Goal: Task Accomplishment & Management: Complete application form

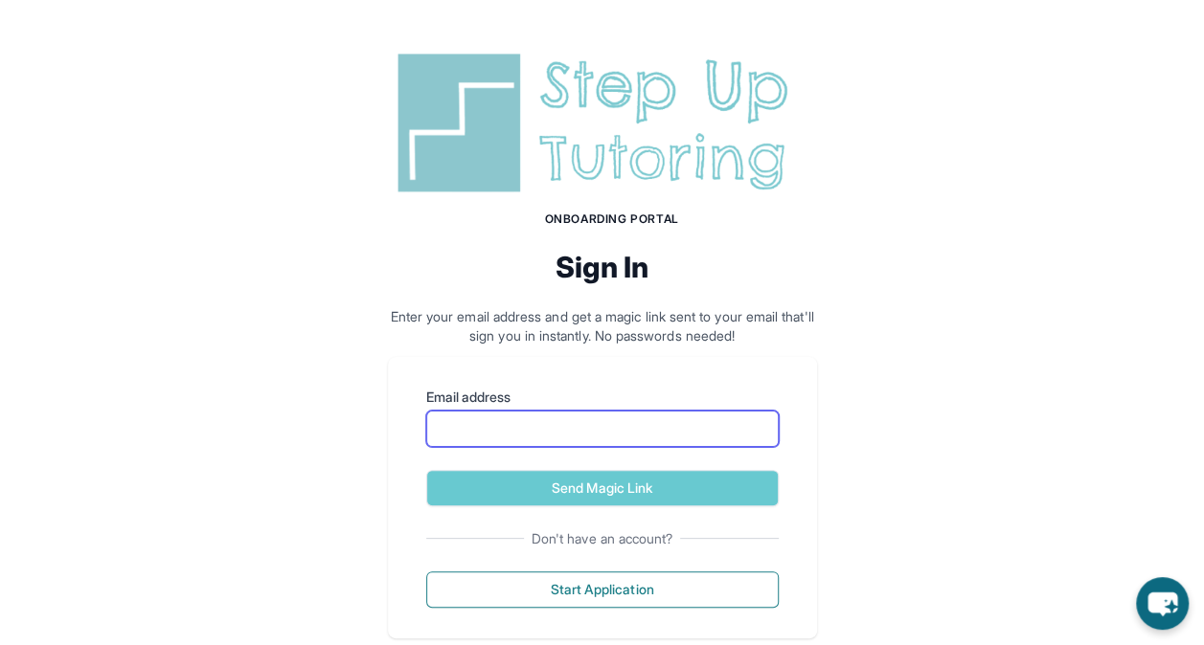
click at [548, 431] on input "Email address" at bounding box center [602, 429] width 352 height 36
type input "**********"
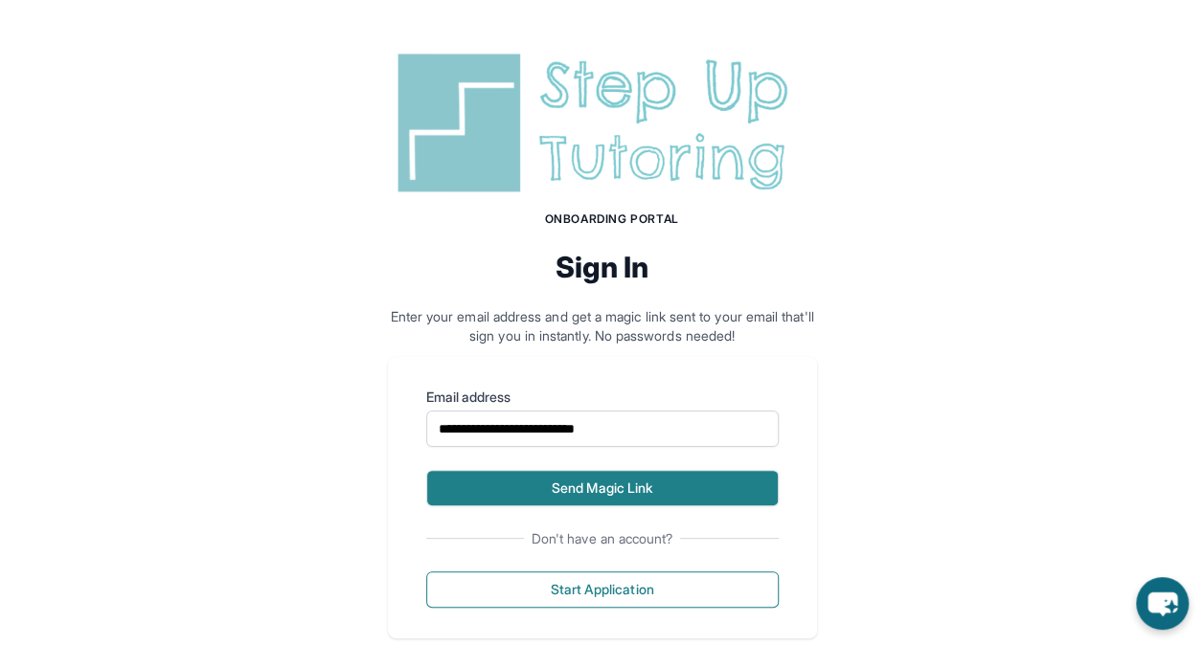
click at [605, 487] on button "Send Magic Link" at bounding box center [602, 488] width 352 height 36
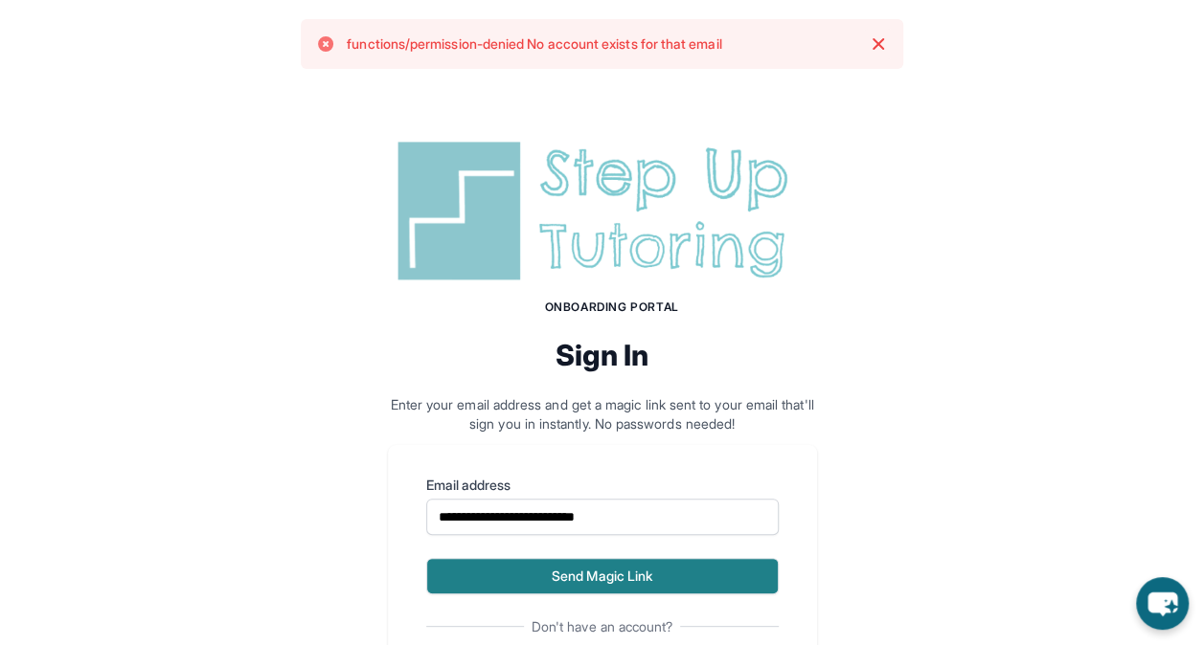
click at [596, 570] on button "Send Magic Link" at bounding box center [602, 576] width 352 height 36
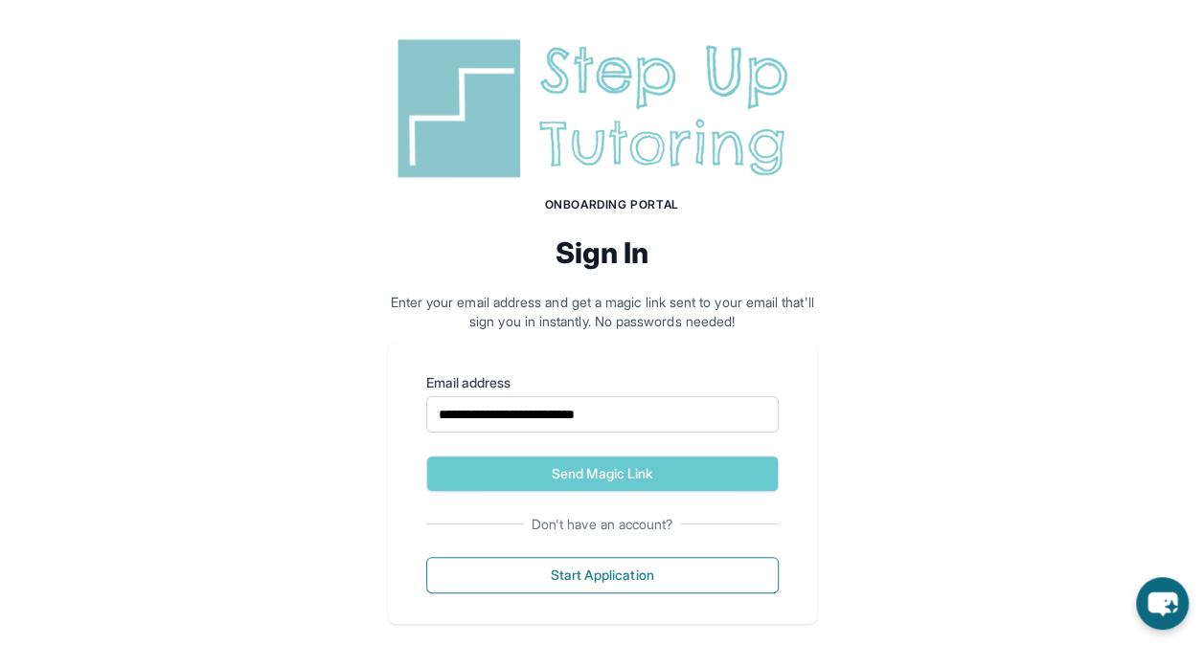
scroll to position [125, 0]
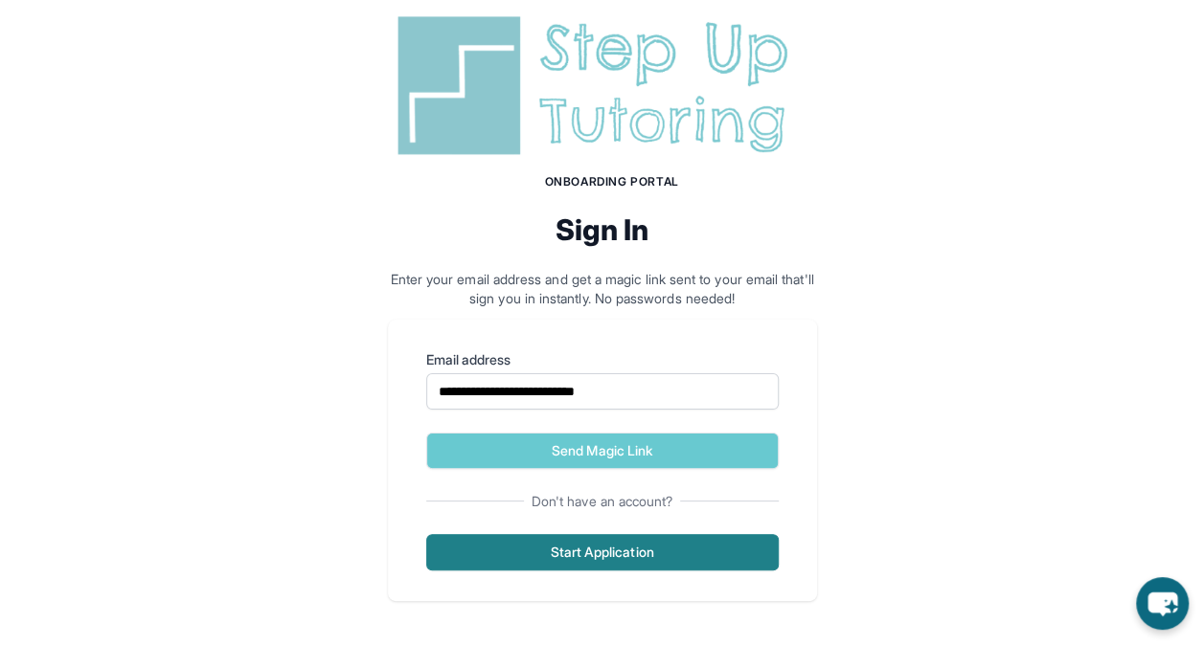
click at [655, 559] on button "Start Application" at bounding box center [602, 552] width 352 height 36
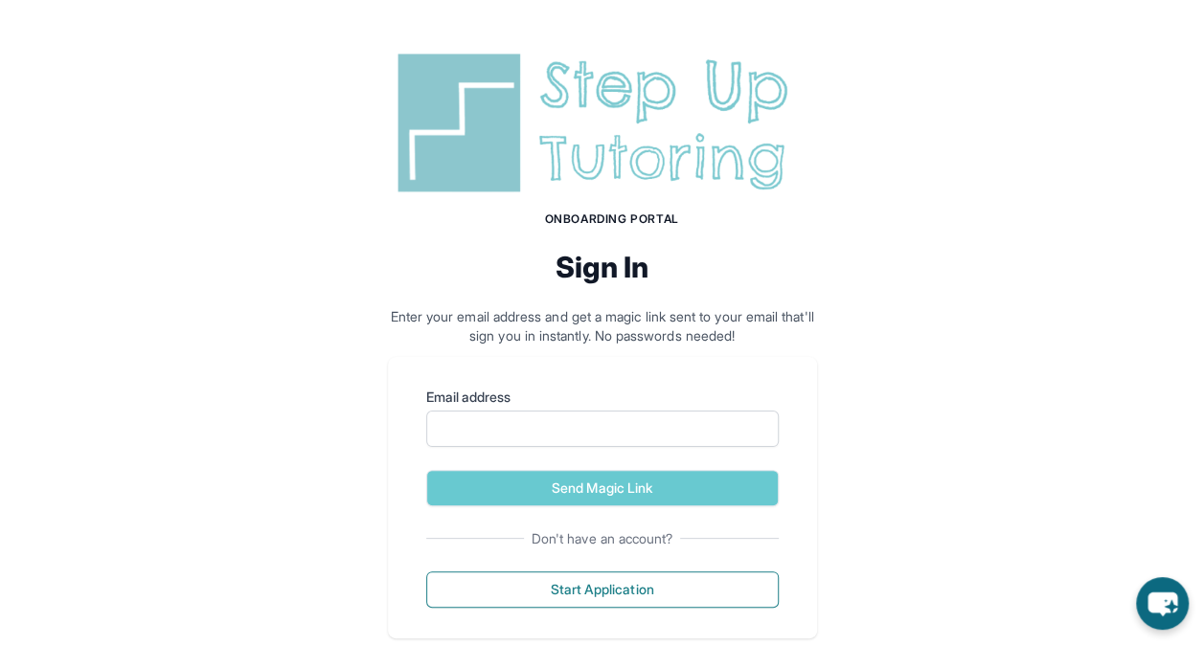
scroll to position [36, 0]
click at [692, 421] on input "Email address" at bounding box center [602, 429] width 352 height 36
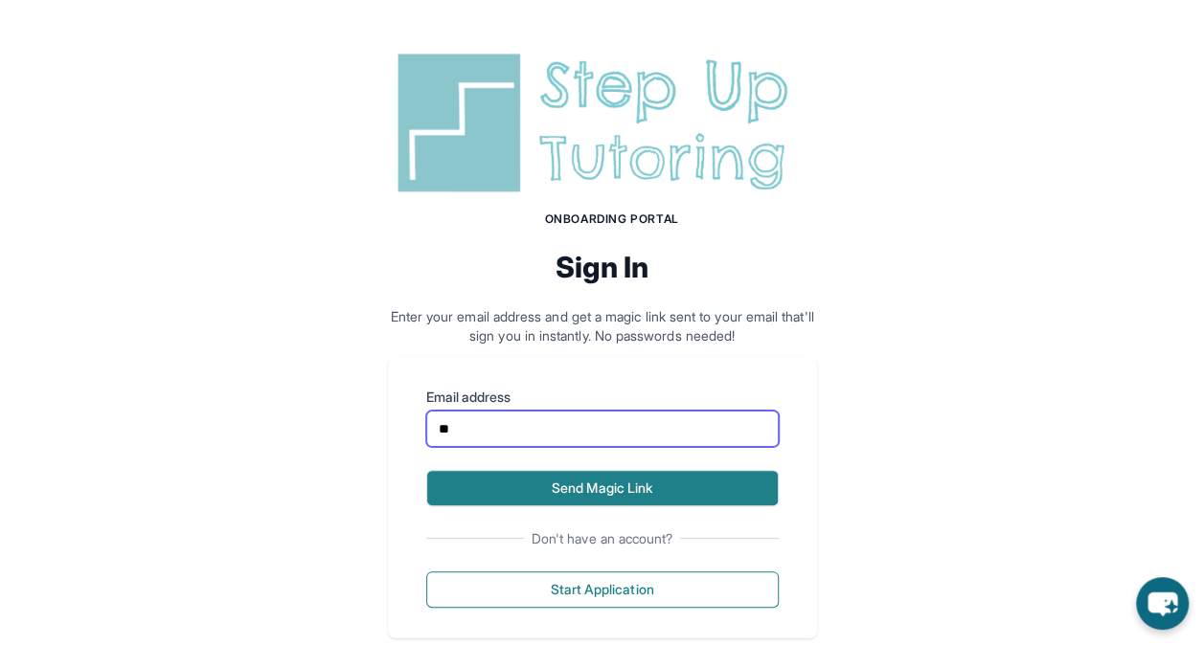
type input "**********"
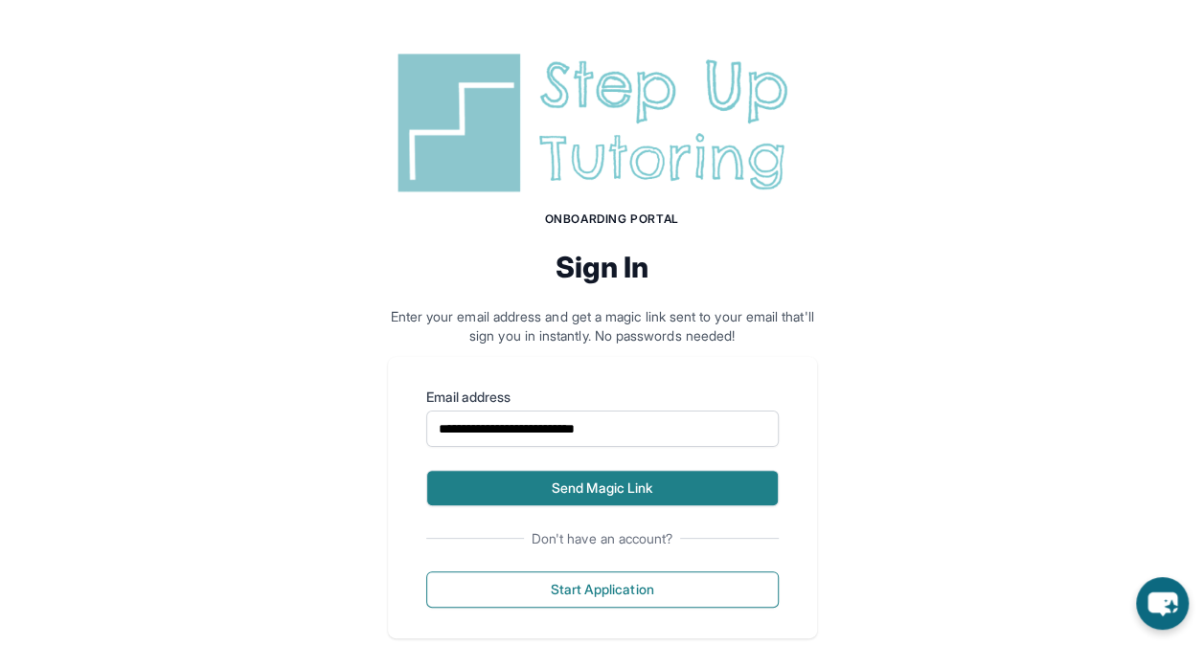
click at [534, 497] on button "Send Magic Link" at bounding box center [602, 488] width 352 height 36
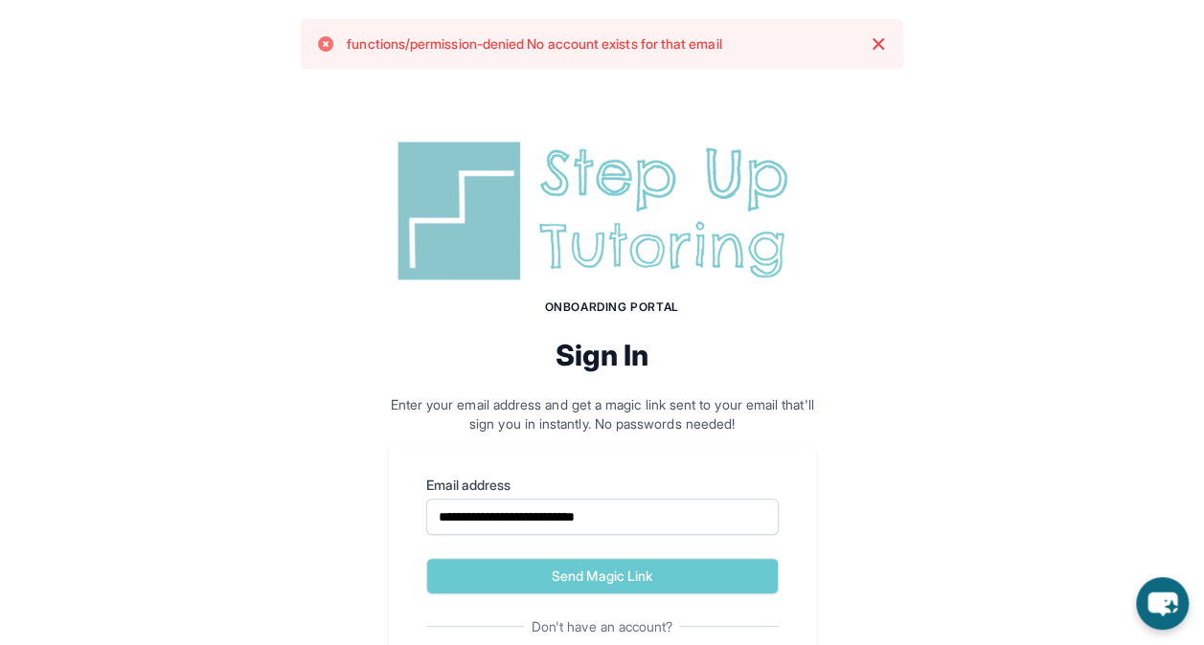
scroll to position [125, 0]
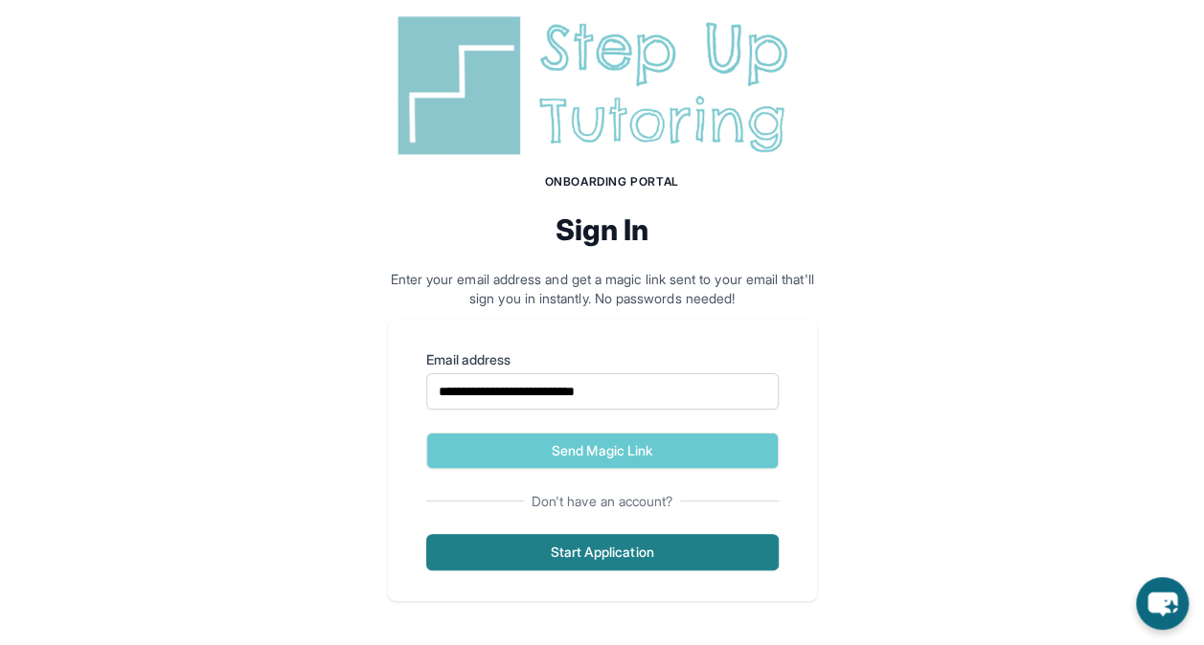
click at [573, 556] on button "Start Application" at bounding box center [602, 552] width 352 height 36
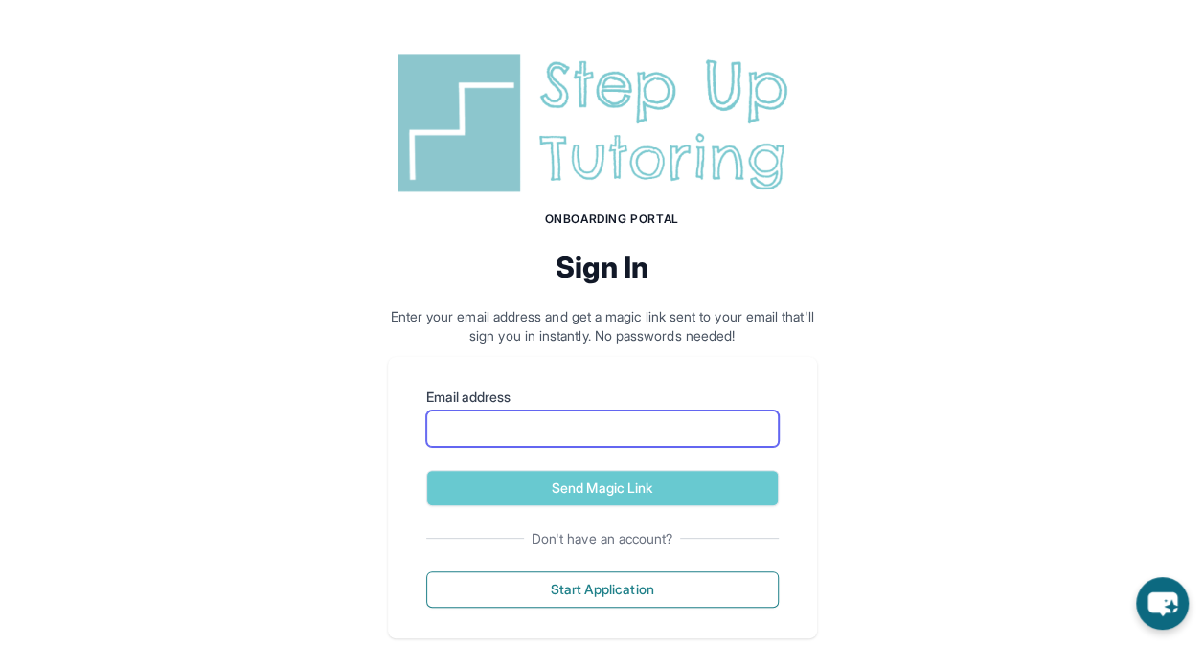
click at [599, 417] on input "Email address" at bounding box center [602, 429] width 352 height 36
type input "**********"
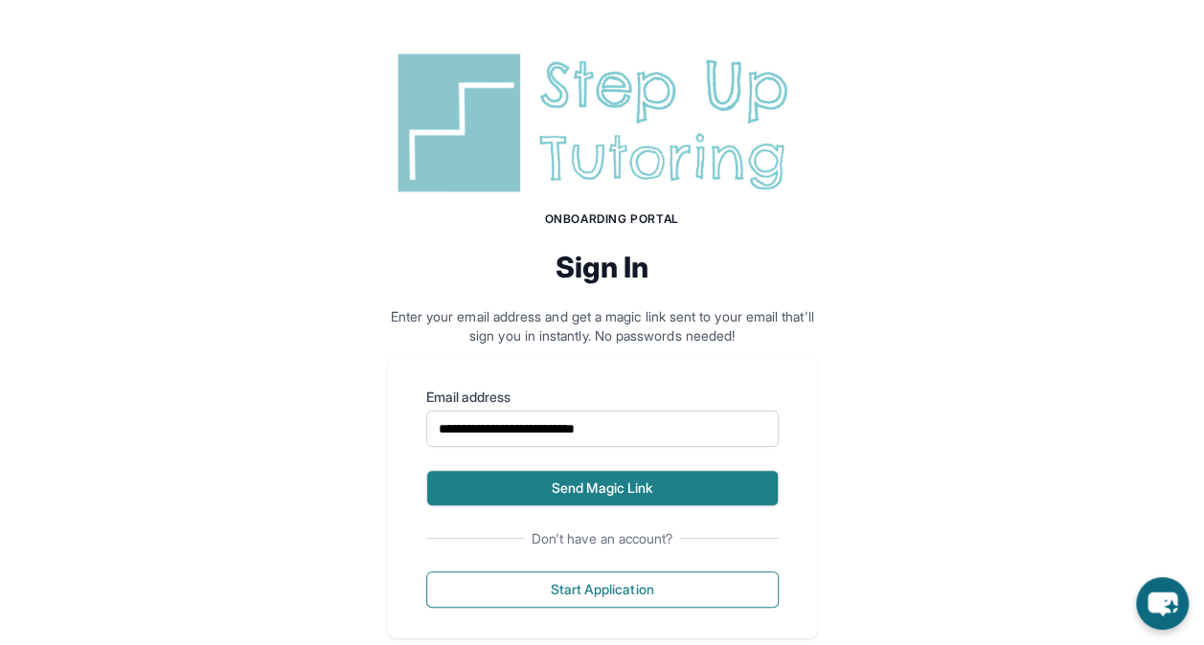
click at [614, 485] on button "Send Magic Link" at bounding box center [602, 488] width 352 height 36
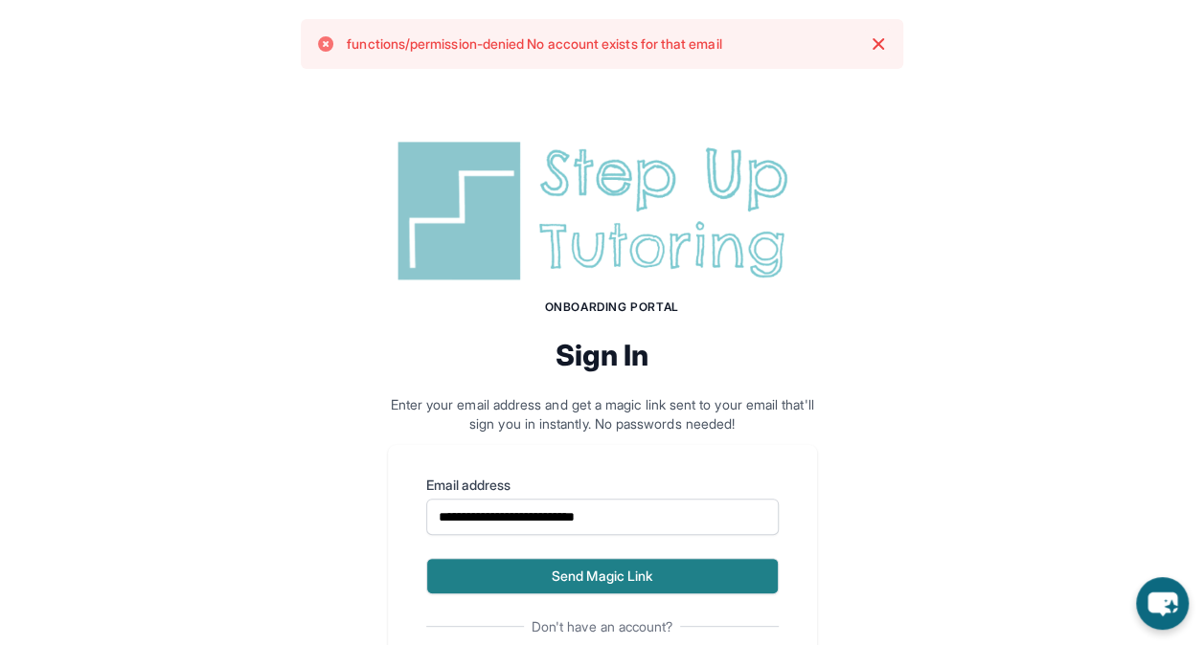
scroll to position [125, 0]
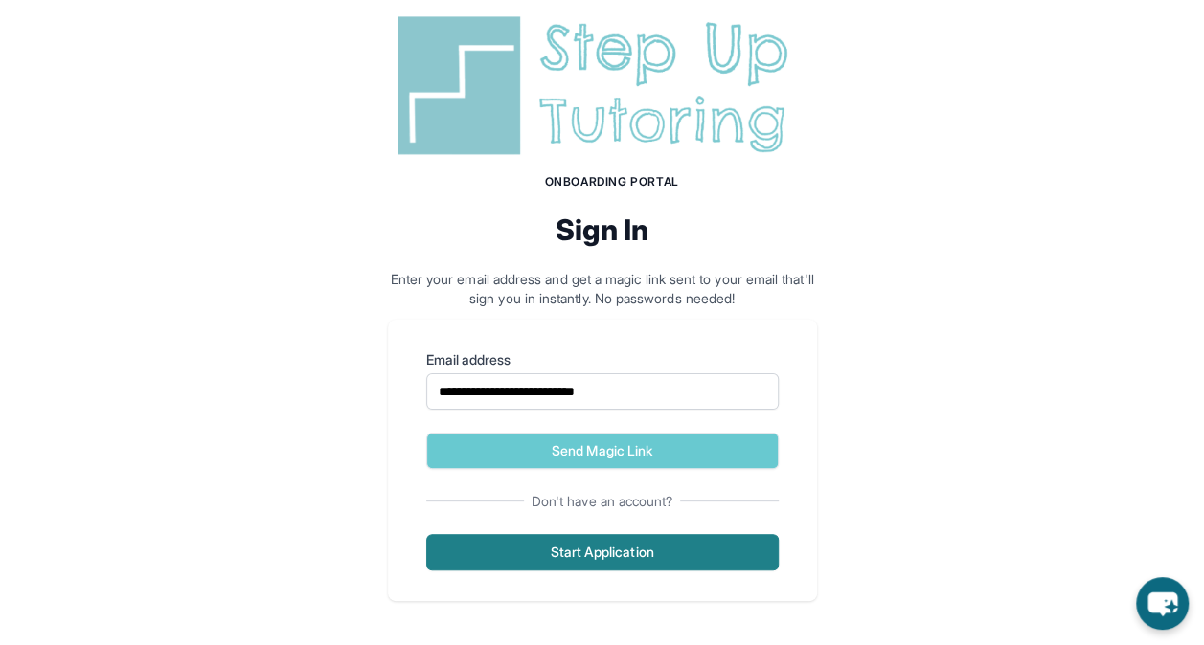
click at [608, 555] on button "Start Application" at bounding box center [602, 552] width 352 height 36
